Goal: Information Seeking & Learning: Learn about a topic

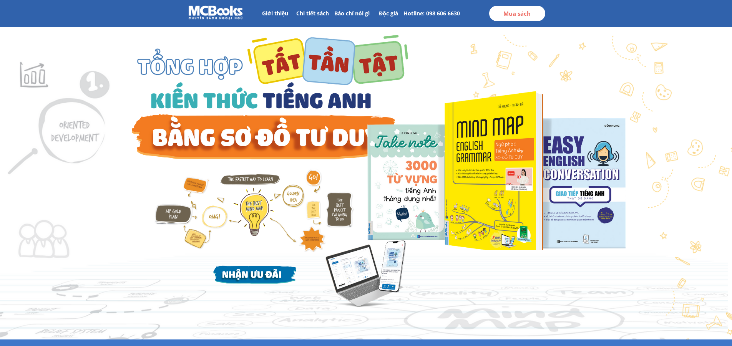
drag, startPoint x: 265, startPoint y: 64, endPoint x: 330, endPoint y: 105, distance: 77.4
click at [333, 103] on div at bounding box center [267, 97] width 287 height 133
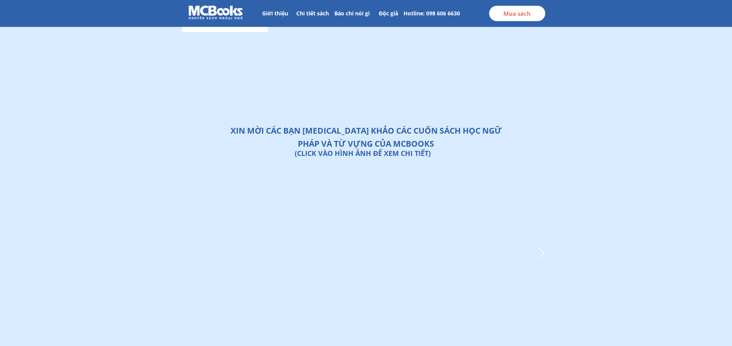
scroll to position [2878, 0]
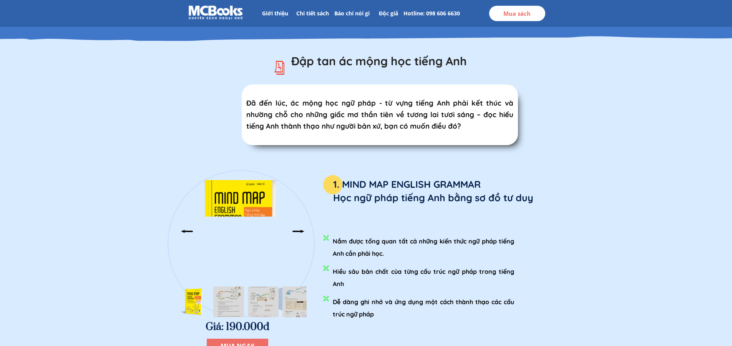
scroll to position [883, 0]
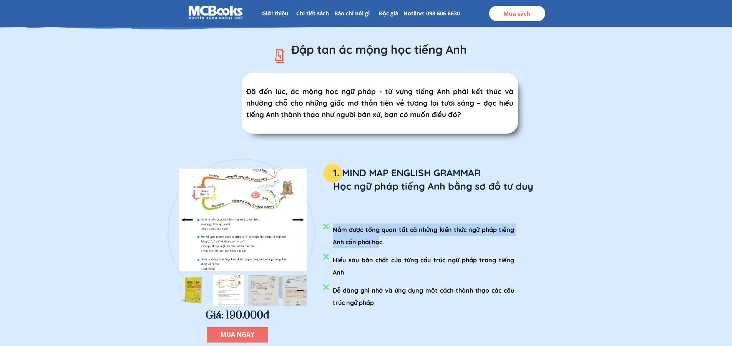
drag, startPoint x: 333, startPoint y: 235, endPoint x: 379, endPoint y: 245, distance: 47.8
click at [379, 245] on li "Nắm được tổng quan tất cả những kiến thức ngữ pháp tiếng Anh cần phải học." at bounding box center [418, 239] width 191 height 30
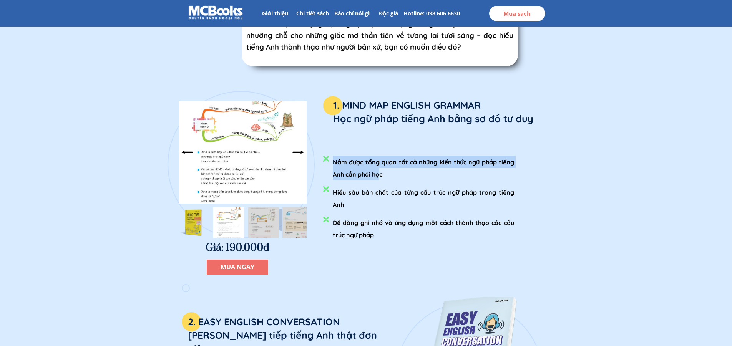
scroll to position [960, 0]
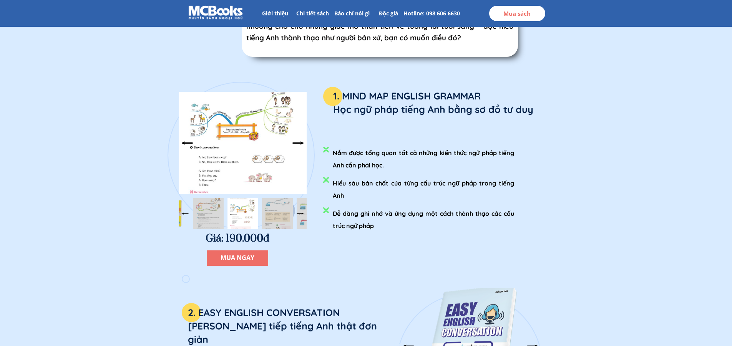
click at [185, 144] on div at bounding box center [187, 143] width 13 height 13
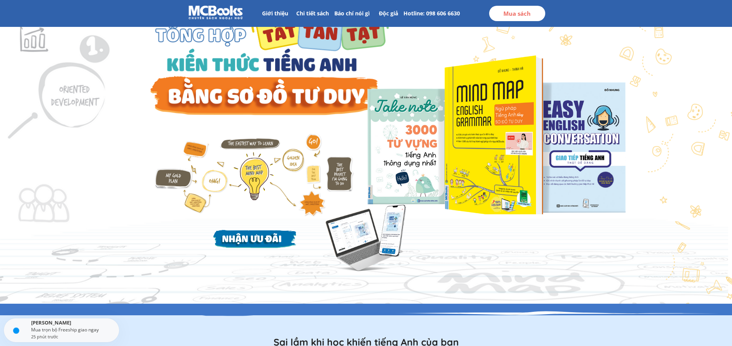
scroll to position [0, 0]
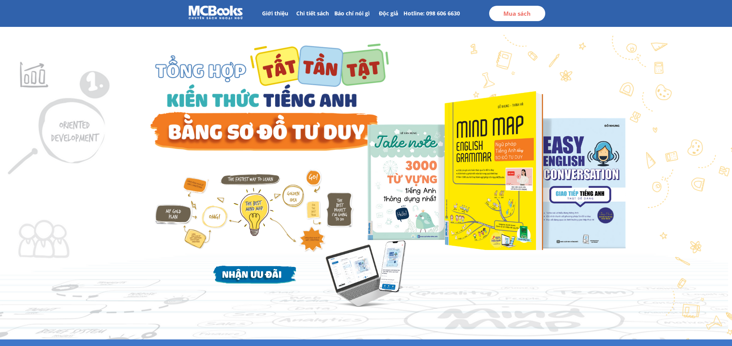
click at [268, 7] on p "Giới thiệu" at bounding box center [274, 13] width 33 height 15
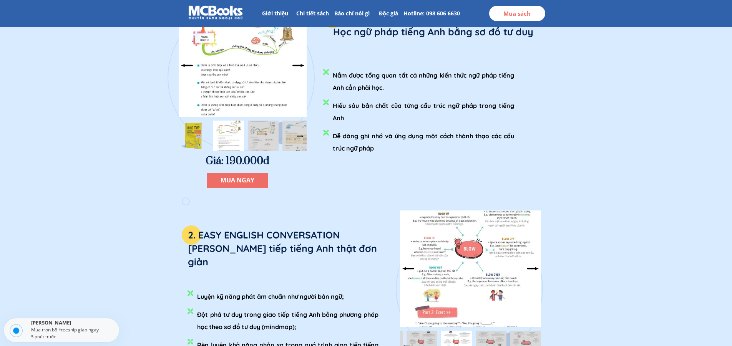
scroll to position [1037, 0]
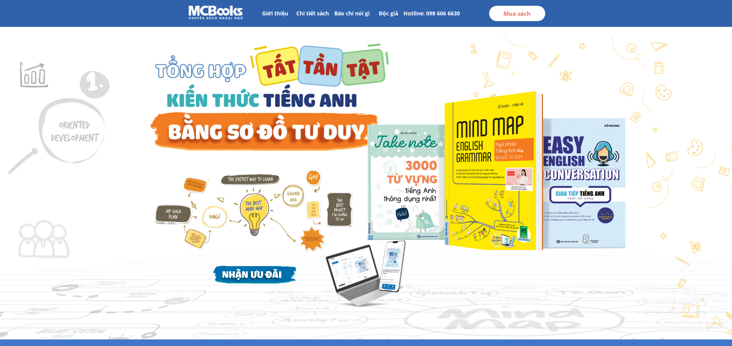
scroll to position [77, 0]
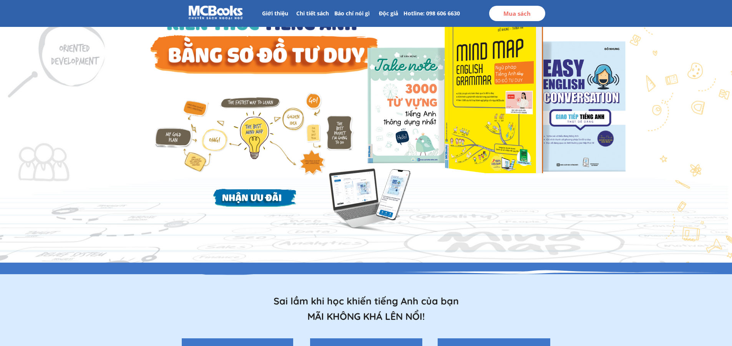
click at [360, 204] on div at bounding box center [366, 197] width 99 height 86
click at [360, 186] on div at bounding box center [366, 197] width 99 height 86
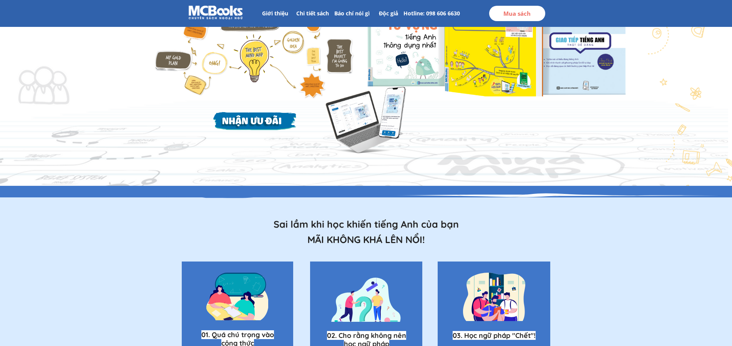
scroll to position [0, 0]
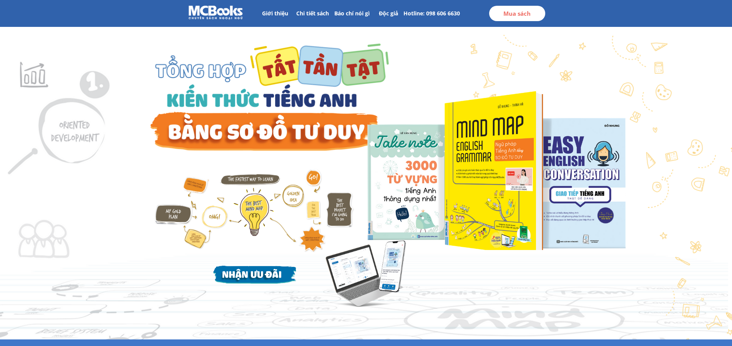
click at [501, 15] on p "Mua sách" at bounding box center [517, 13] width 56 height 15
click at [393, 13] on p "Độc giả" at bounding box center [388, 13] width 35 height 15
click at [281, 14] on p "Giới thiệu" at bounding box center [274, 13] width 33 height 15
click at [310, 10] on p "Chi tiết sách" at bounding box center [312, 13] width 41 height 15
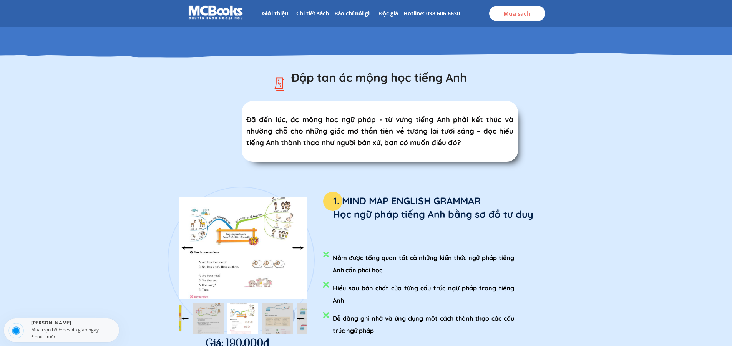
scroll to position [855, 0]
click at [417, 15] on p "Hotline: 098 606 6630" at bounding box center [431, 13] width 58 height 15
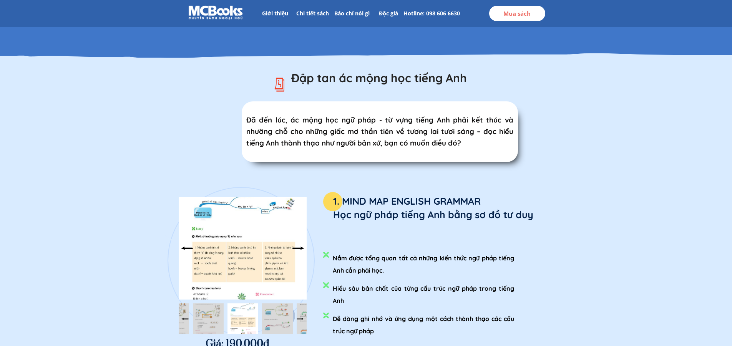
click at [415, 16] on p "Hotline: 098 606 6630" at bounding box center [431, 13] width 58 height 15
click at [387, 13] on p "Độc giả" at bounding box center [388, 13] width 35 height 15
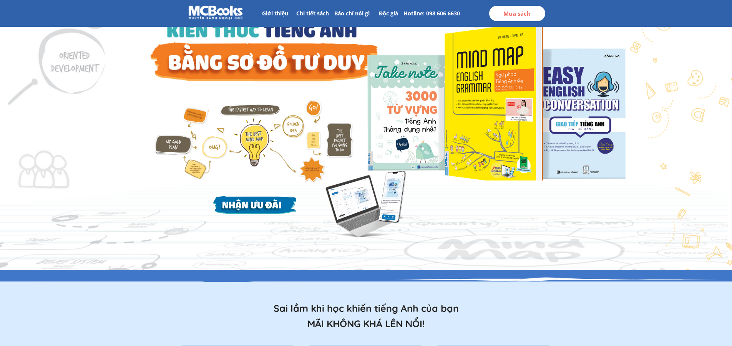
scroll to position [0, 0]
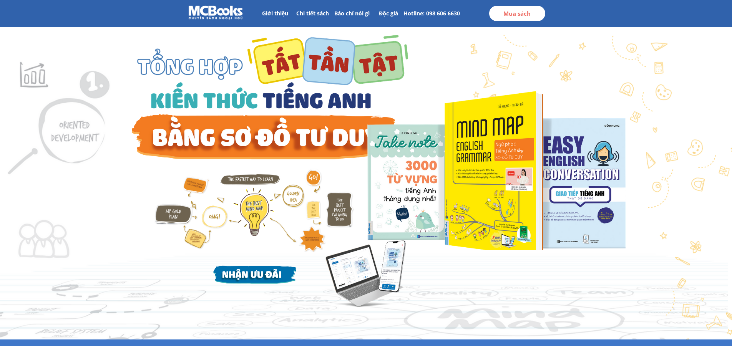
click at [166, 69] on div at bounding box center [267, 97] width 287 height 133
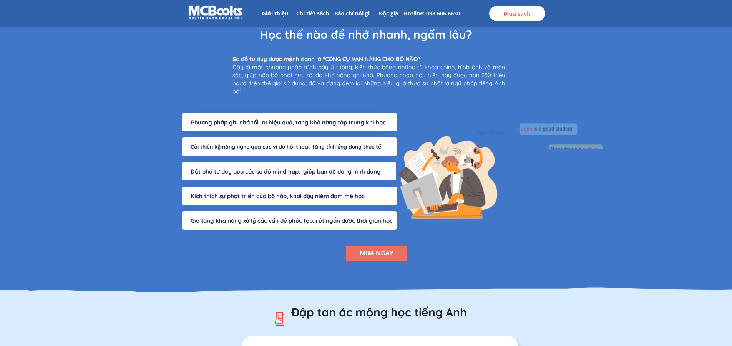
scroll to position [576, 0]
